Goal: Information Seeking & Learning: Learn about a topic

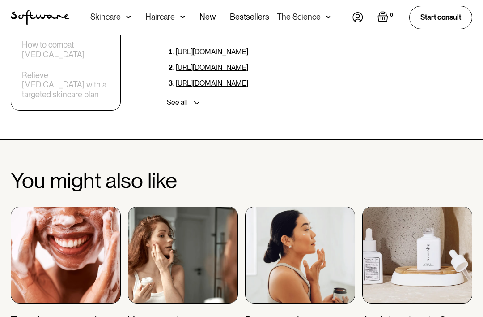
scroll to position [2966, 0]
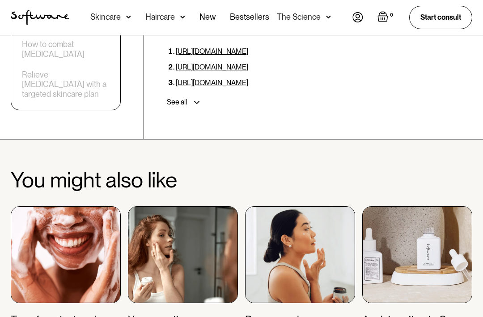
click at [68, 206] on img at bounding box center [66, 254] width 110 height 97
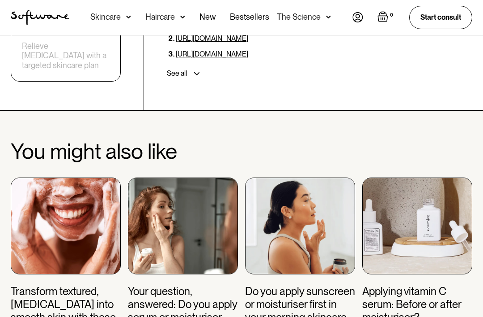
click at [185, 177] on img at bounding box center [183, 225] width 110 height 97
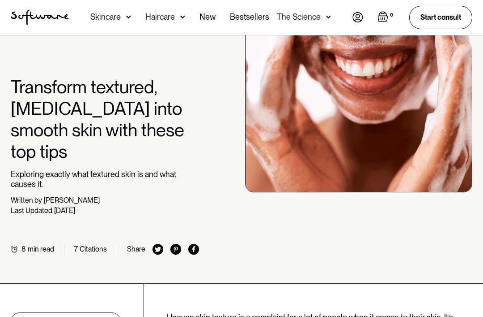
scroll to position [64, 0]
click at [41, 244] on div "min read" at bounding box center [41, 248] width 26 height 9
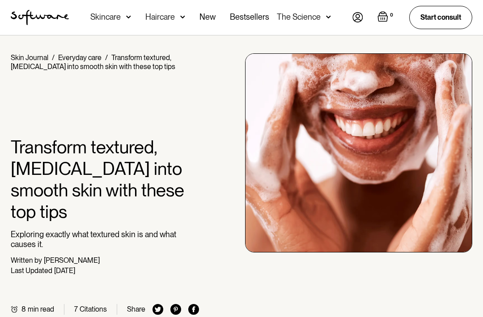
scroll to position [0, 0]
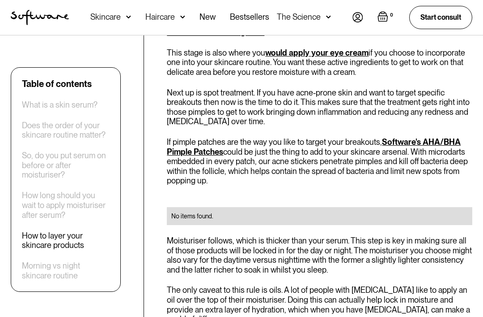
scroll to position [1323, 0]
